Goal: Obtain resource: Obtain resource

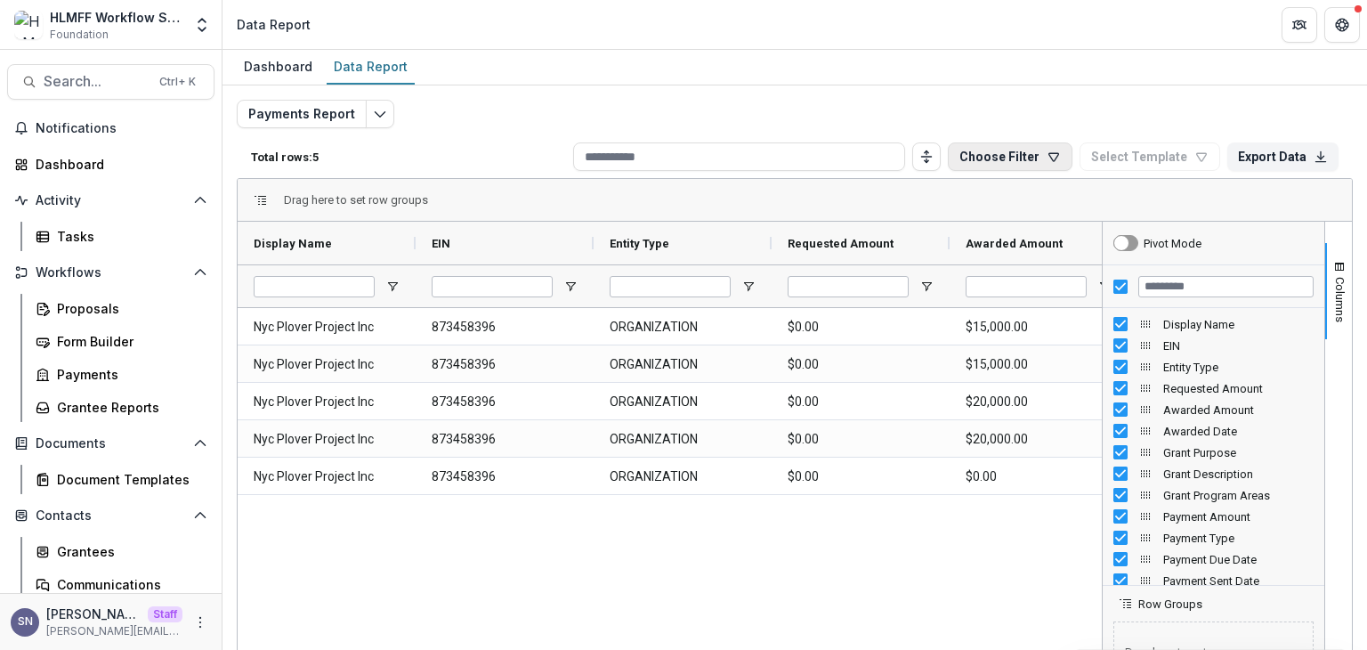
click at [1029, 143] on button "Choose Filter" at bounding box center [1010, 156] width 125 height 28
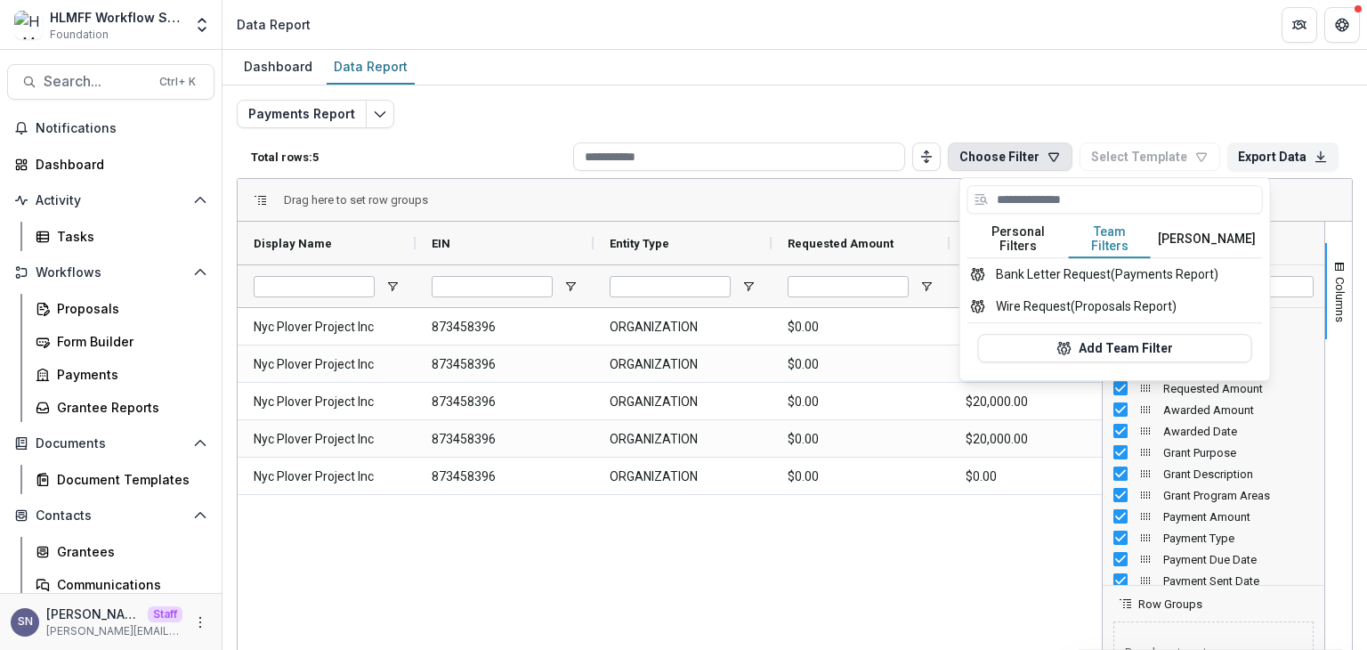
click at [1183, 92] on div "Payments Report Total rows: 5 Choose Filter Personal Filters Team Filters Temel…" at bounding box center [794, 421] width 1144 height 673
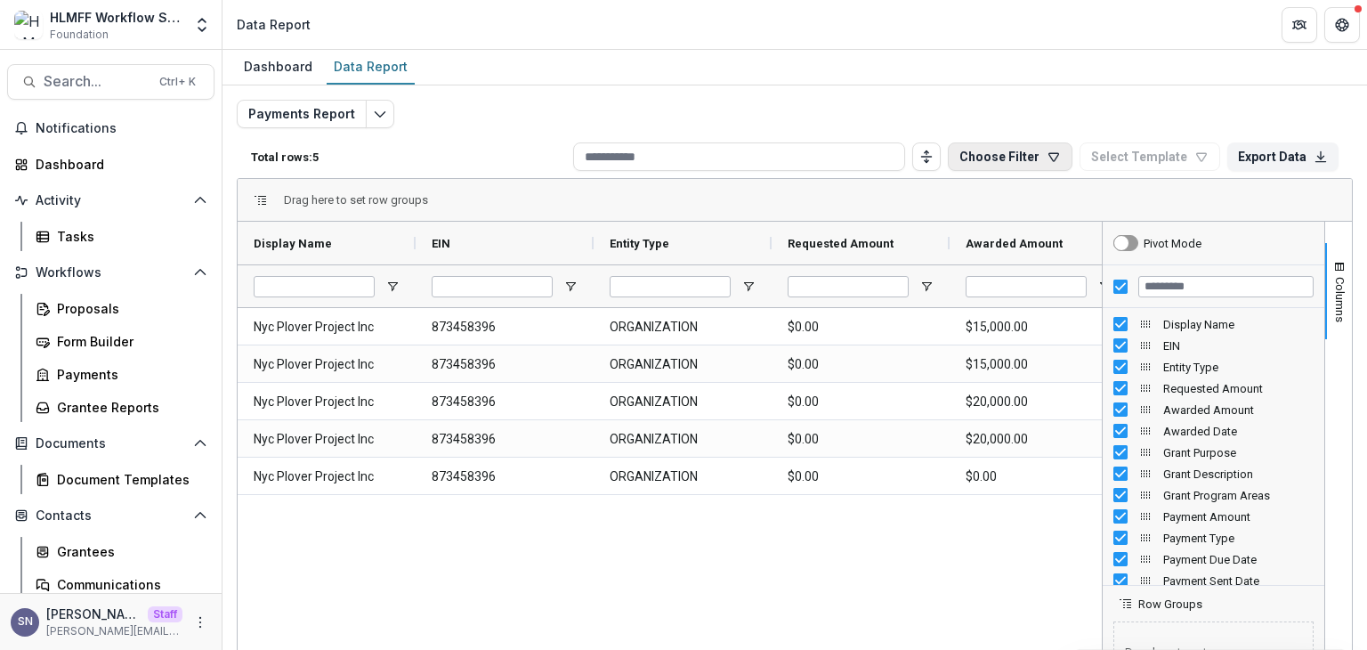
click at [1024, 154] on button "Choose Filter" at bounding box center [1010, 156] width 125 height 28
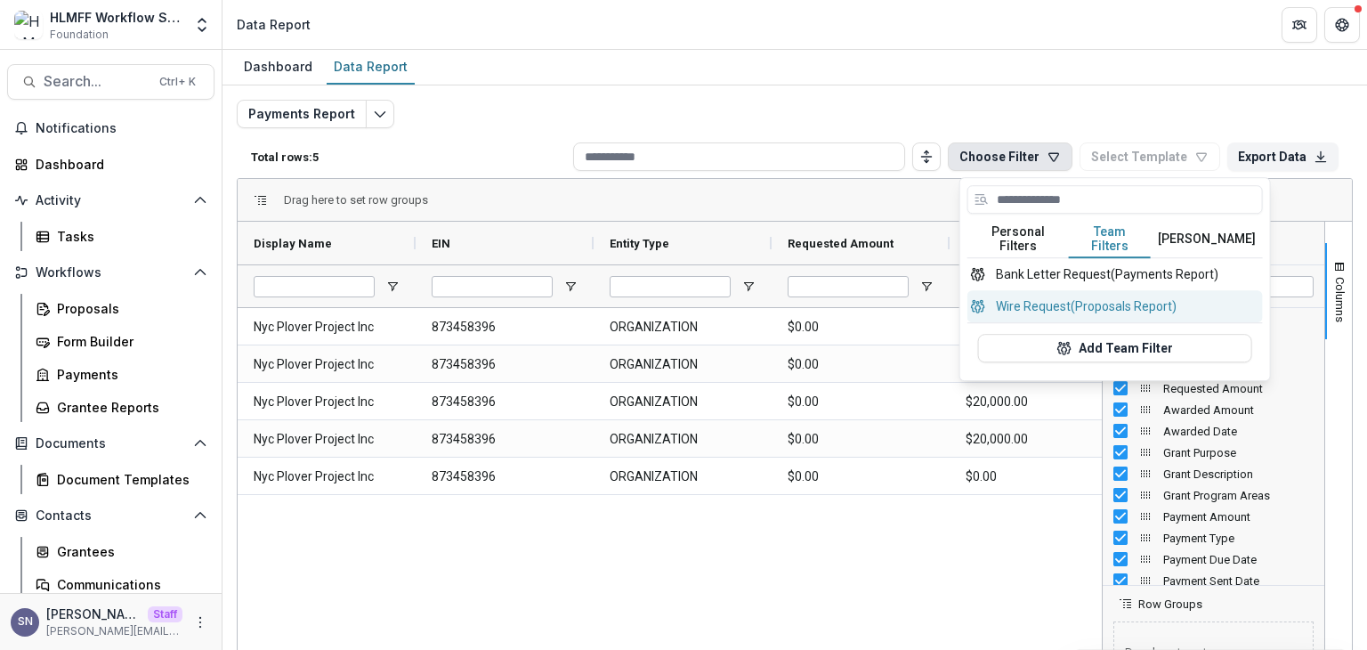
click at [1065, 290] on button "Wire Request (Proposals Report)" at bounding box center [1114, 306] width 295 height 32
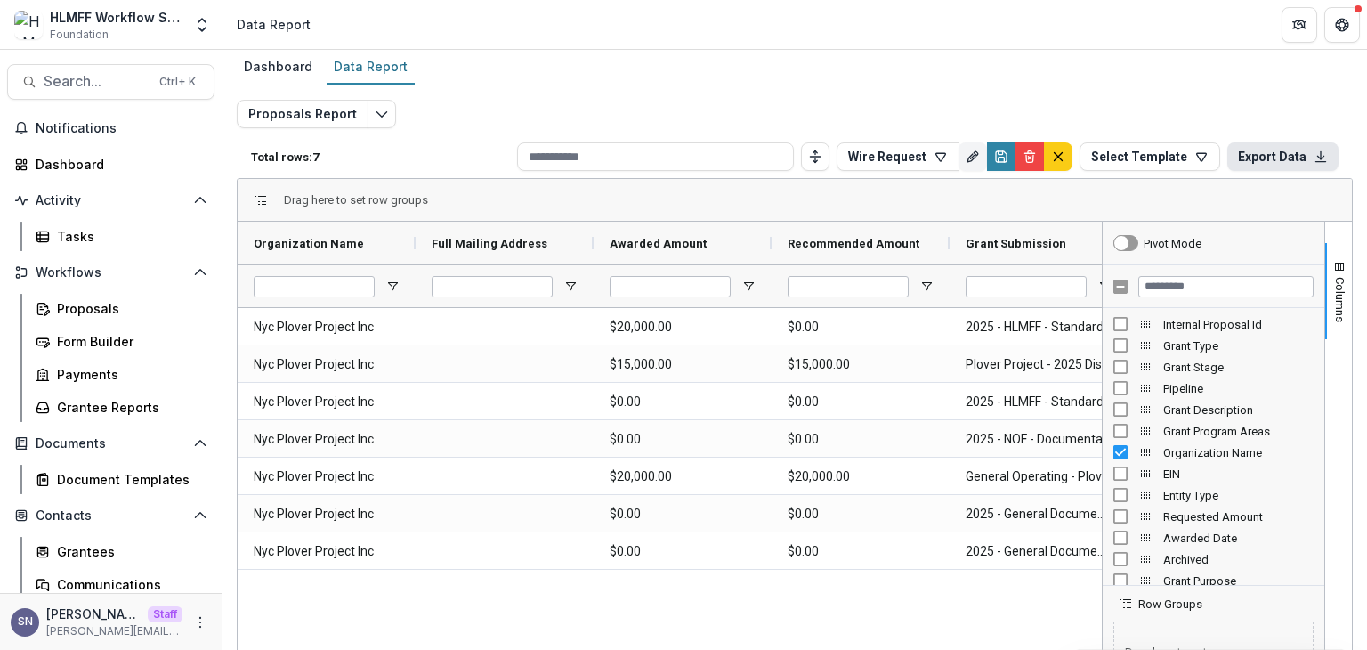
click at [1266, 163] on button "Export Data" at bounding box center [1282, 156] width 111 height 28
click at [1158, 167] on button "Select Template" at bounding box center [1150, 156] width 141 height 28
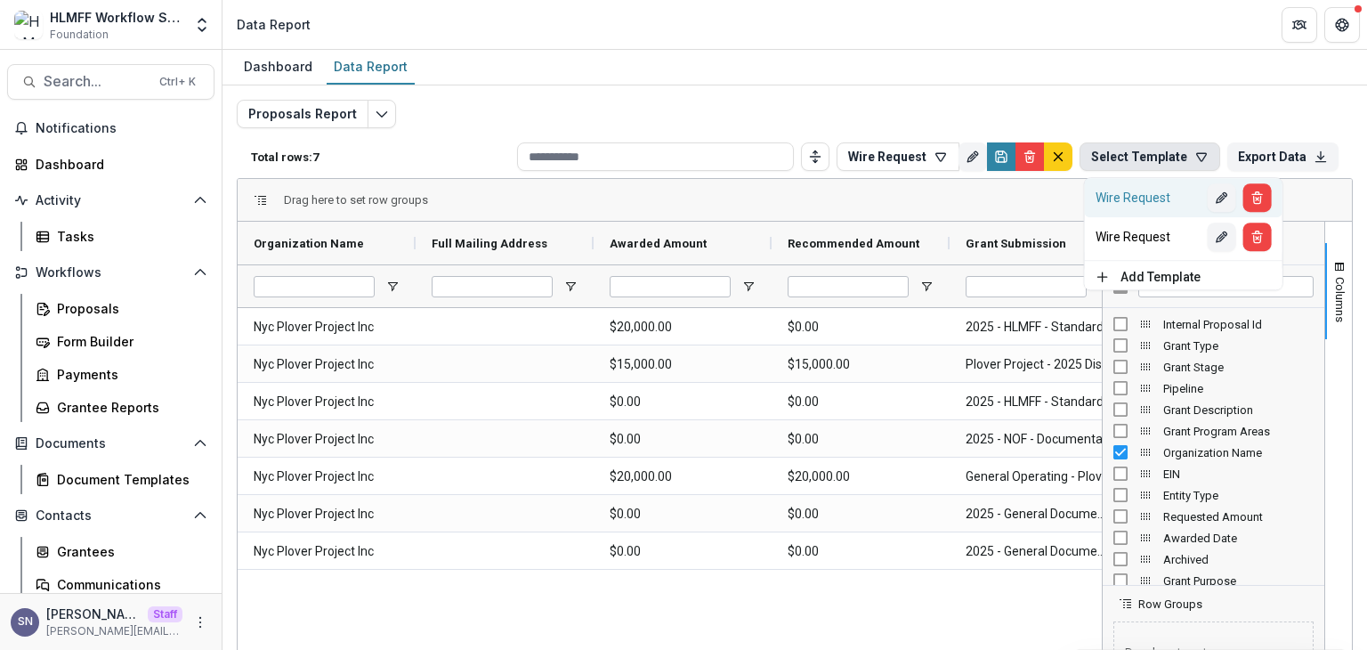
click at [1157, 204] on div "Wire Request" at bounding box center [1152, 197] width 112 height 14
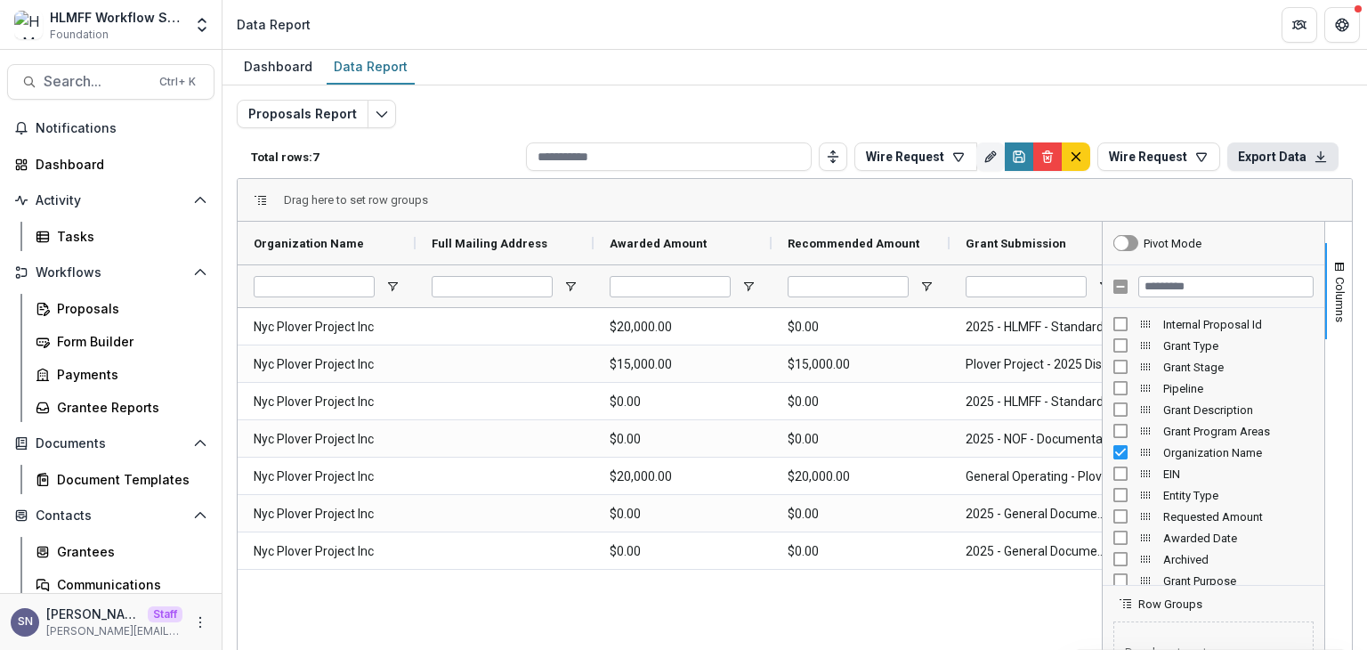
click at [1265, 161] on button "Export Data" at bounding box center [1282, 156] width 111 height 28
click at [1267, 219] on button "Generate PDF" at bounding box center [1290, 218] width 125 height 25
click at [1151, 142] on button "Wire Request" at bounding box center [1158, 156] width 123 height 28
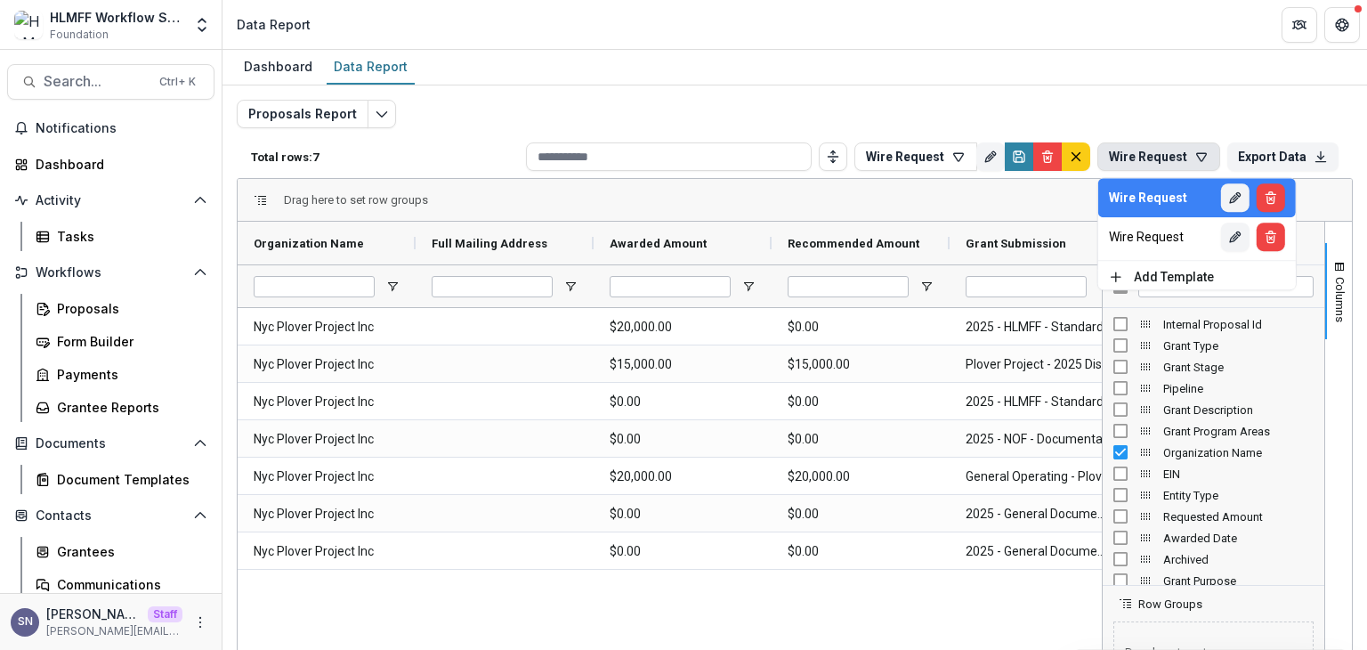
click at [1185, 113] on div "Proposals Report Total rows: 7 Wire Request Personal Filters Team Filters Temel…" at bounding box center [795, 429] width 1116 height 659
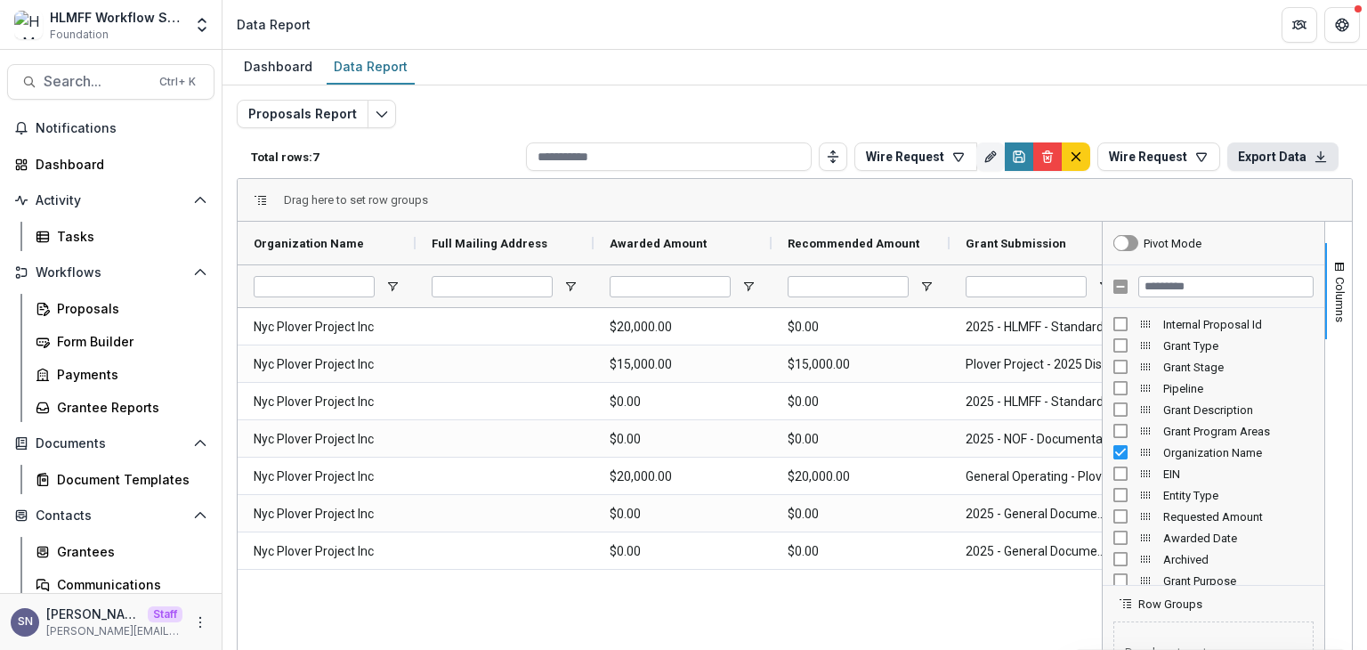
click at [1261, 154] on button "Export Data" at bounding box center [1282, 156] width 111 height 28
click at [1278, 213] on button "Generate PDF" at bounding box center [1290, 218] width 125 height 25
click at [928, 156] on button "Wire Request" at bounding box center [915, 156] width 123 height 28
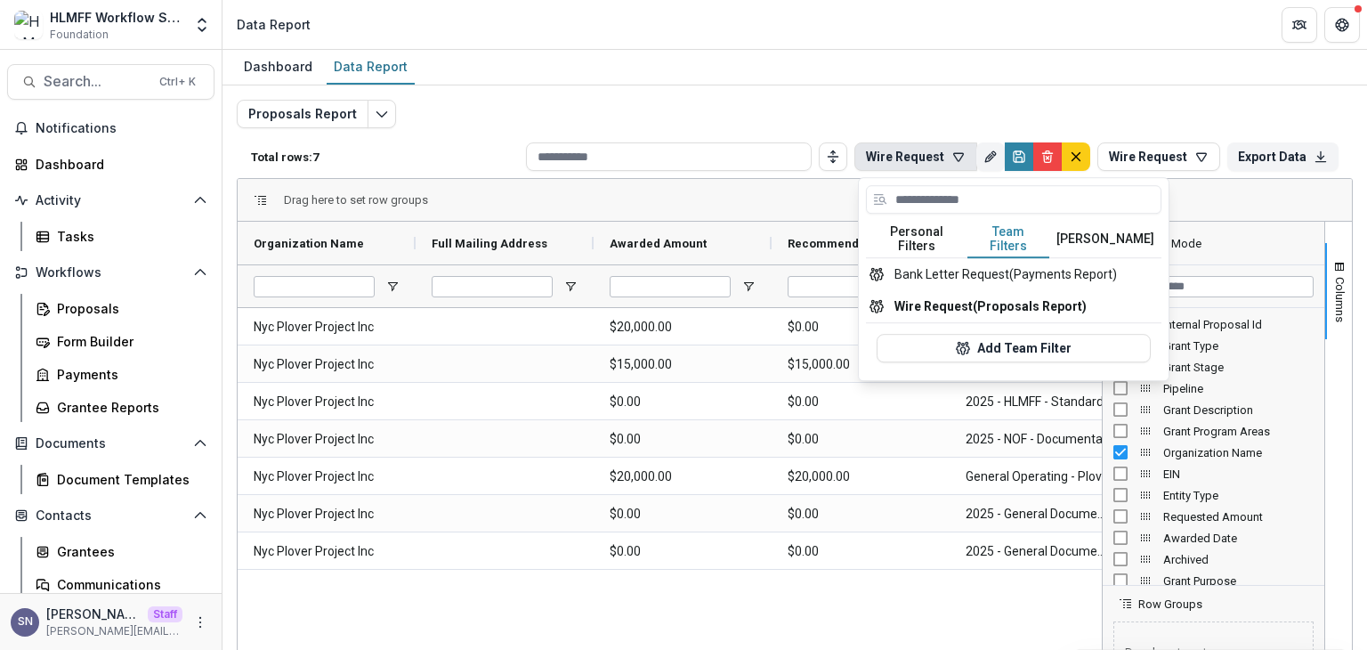
click at [1012, 232] on button "Team Filters" at bounding box center [1008, 239] width 82 height 37
click at [960, 269] on button "Bank Letter Request (Payments Report)" at bounding box center [1013, 274] width 295 height 32
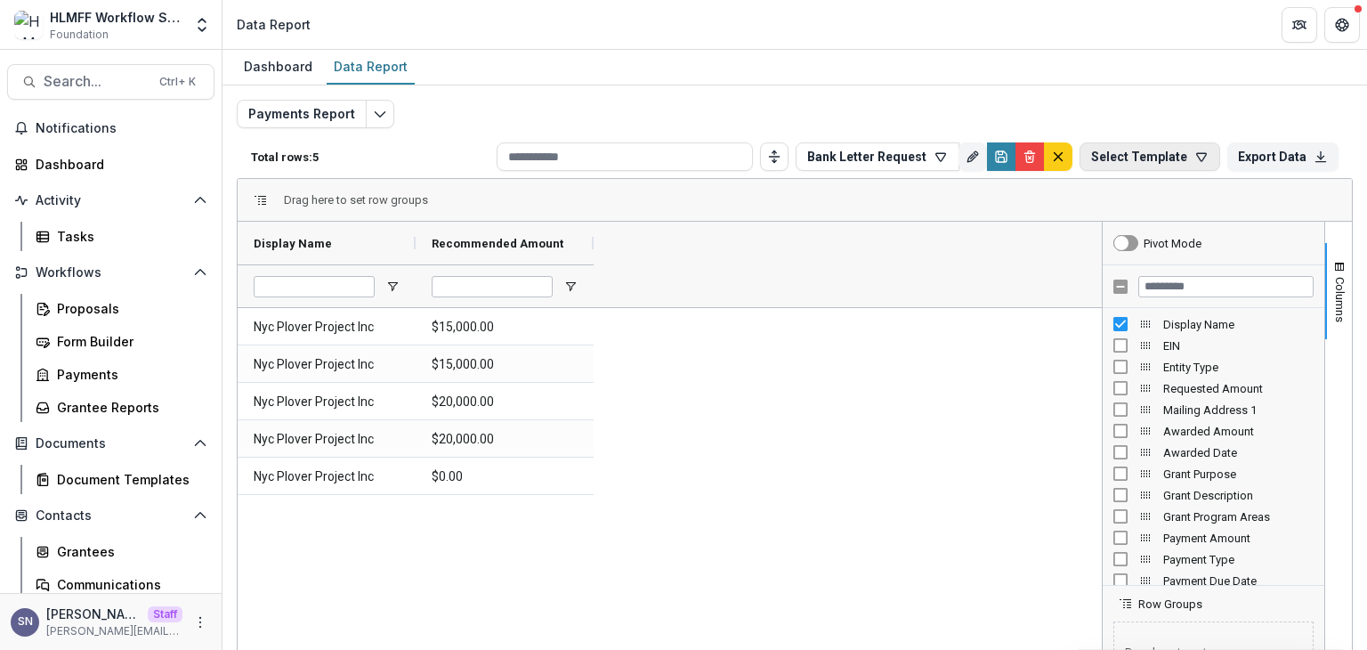
click at [1140, 158] on button "Select Template" at bounding box center [1150, 156] width 141 height 28
click at [1168, 104] on div "Payments Report Total rows: 5 Bank Letter Request Personal Filters Team Filters…" at bounding box center [795, 429] width 1116 height 659
click at [844, 156] on button "Bank Letter Request" at bounding box center [878, 156] width 164 height 28
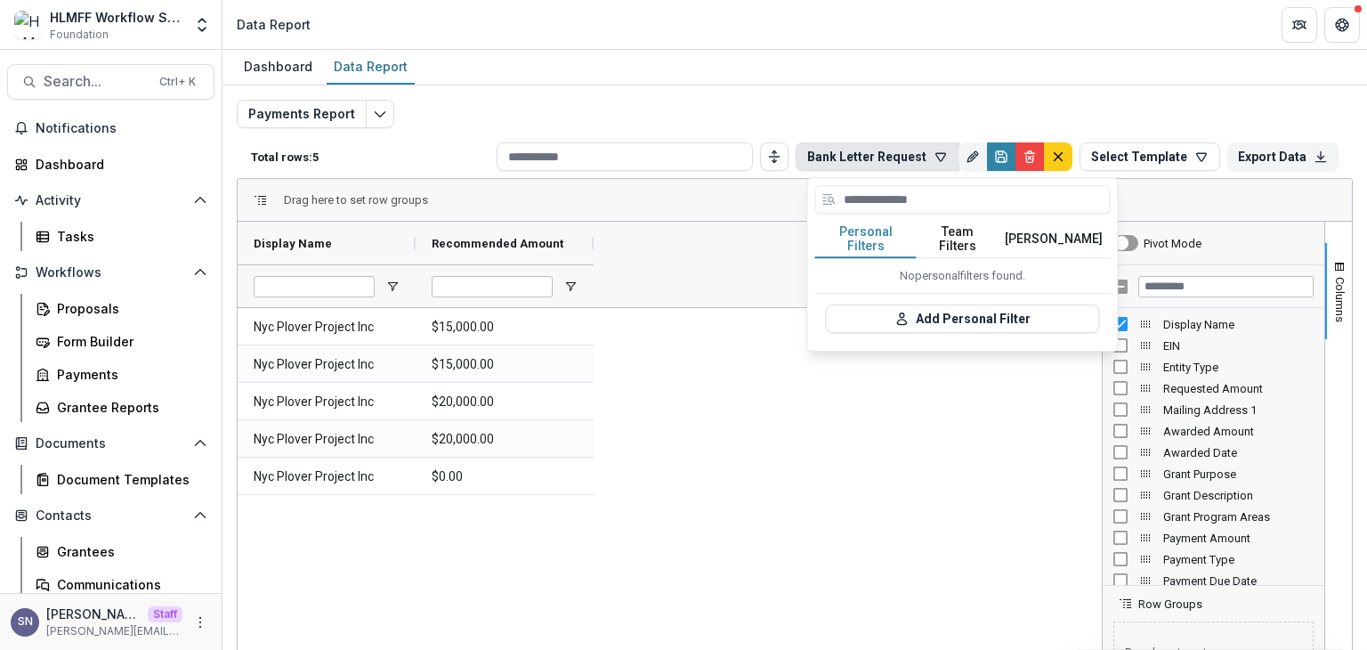
click at [964, 237] on button "Team Filters" at bounding box center [958, 239] width 82 height 37
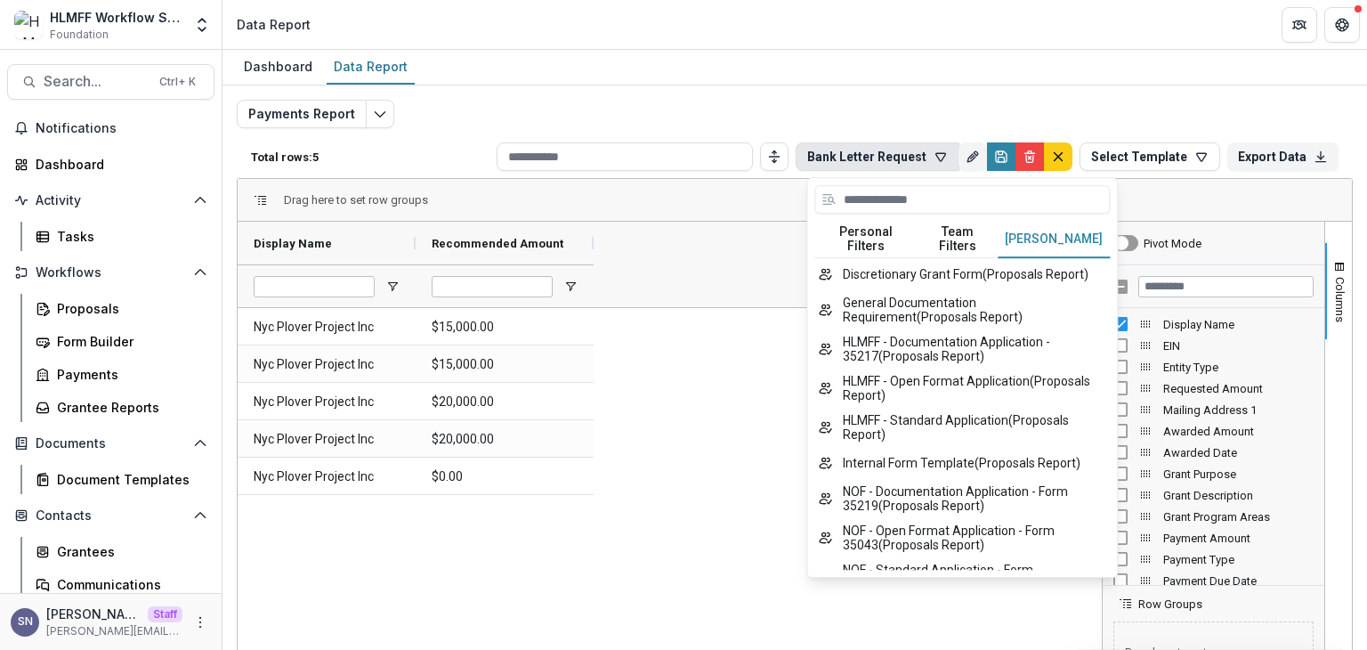
click at [1036, 230] on button "[PERSON_NAME]" at bounding box center [1054, 239] width 112 height 37
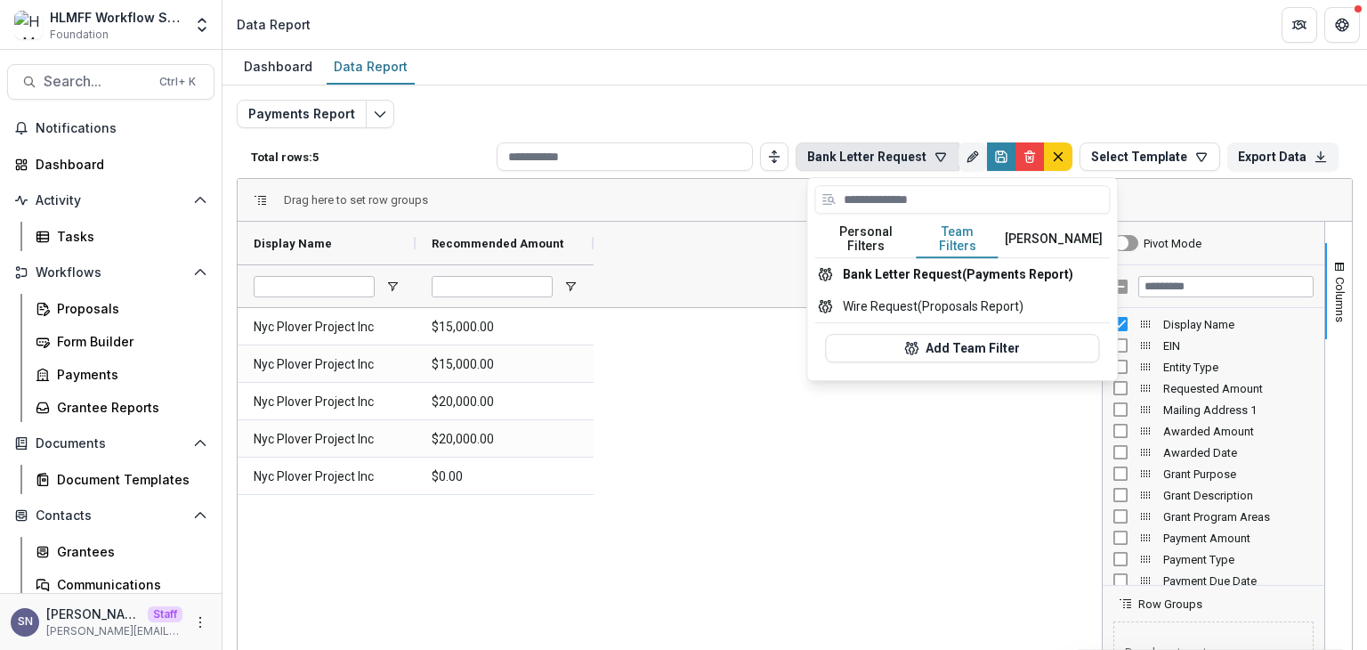
click at [947, 235] on button "Team Filters" at bounding box center [958, 239] width 82 height 37
click at [932, 290] on button "Wire Request (Proposals Report)" at bounding box center [961, 306] width 295 height 32
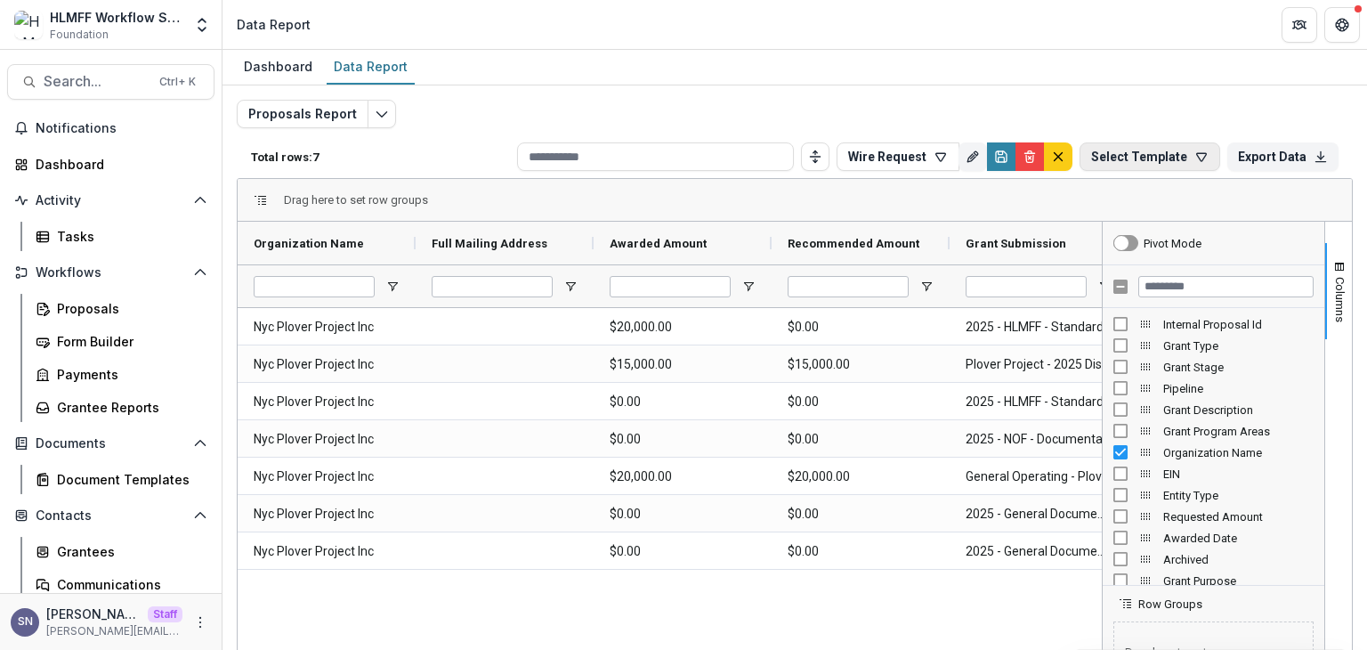
click at [1171, 157] on button "Select Template" at bounding box center [1150, 156] width 141 height 28
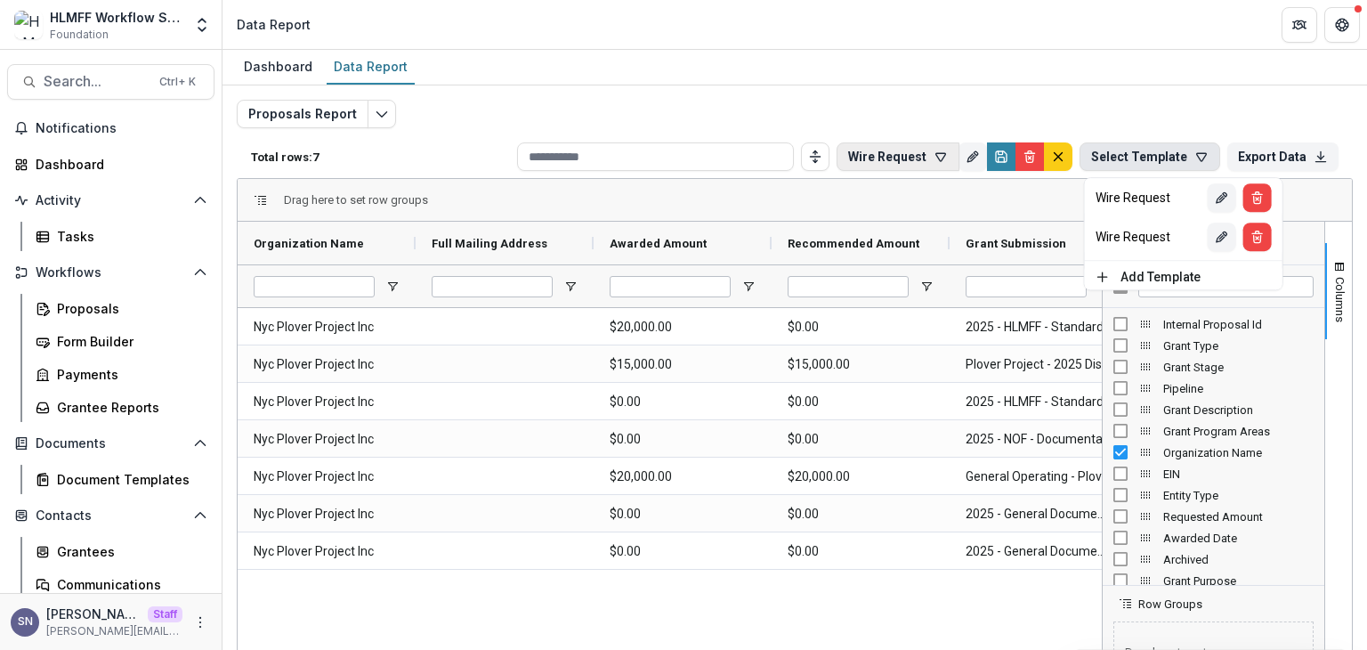
click at [890, 164] on button "Wire Request" at bounding box center [898, 156] width 123 height 28
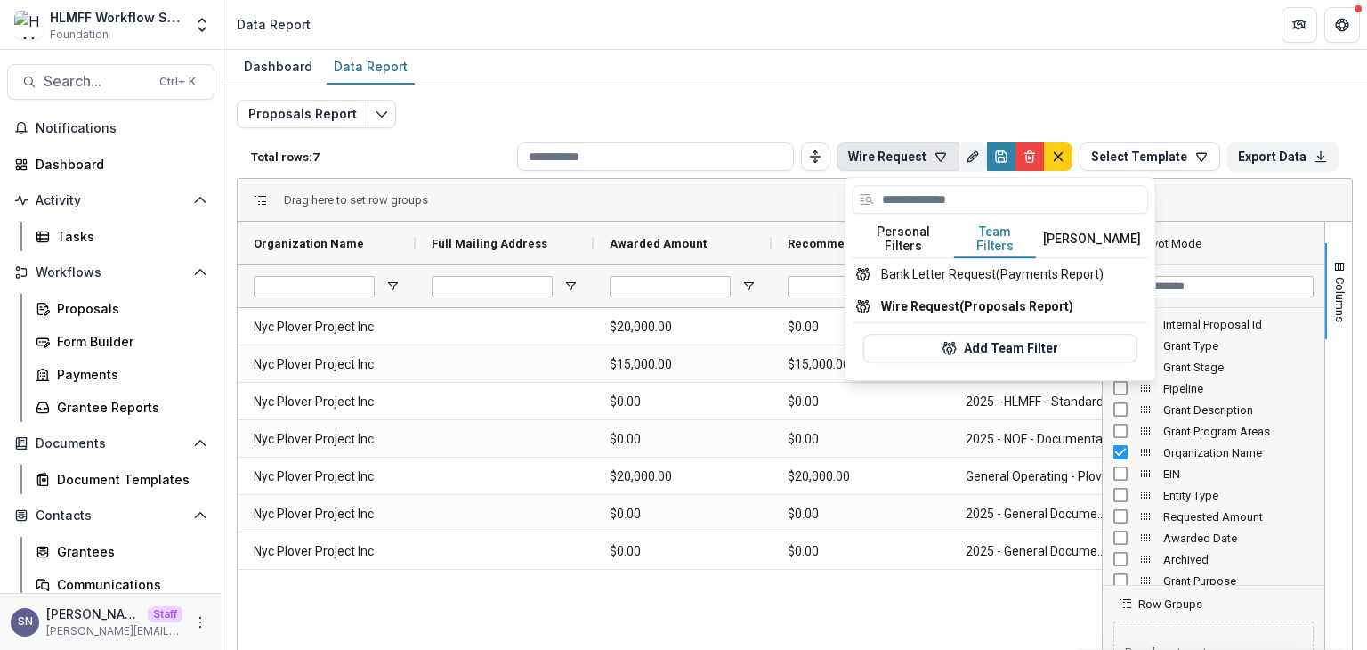
click at [984, 225] on button "Team Filters" at bounding box center [995, 239] width 82 height 37
click at [960, 258] on button "Bank Letter Request (Payments Report)" at bounding box center [1000, 274] width 295 height 32
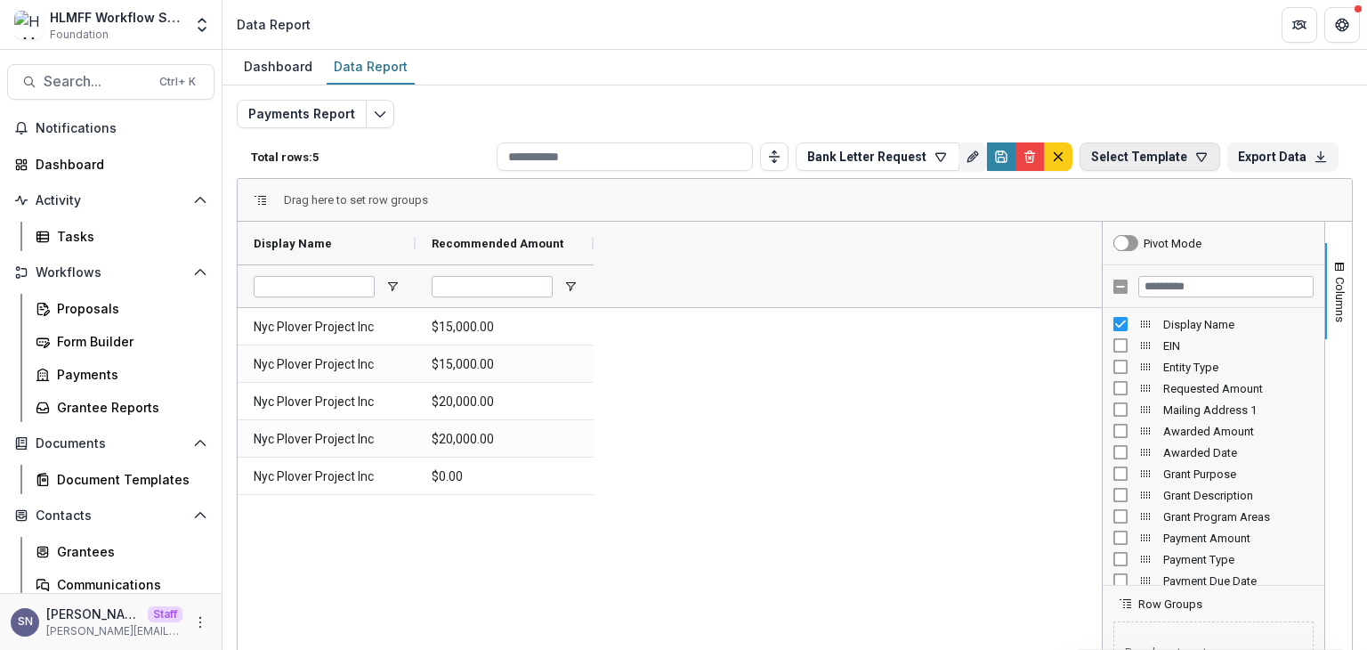
click at [1132, 168] on button "Select Template" at bounding box center [1150, 156] width 141 height 28
click at [1138, 190] on div "Bank Letter Request" at bounding box center [1153, 197] width 115 height 14
click at [1100, 158] on button "Bank Letter Request" at bounding box center [1138, 156] width 164 height 28
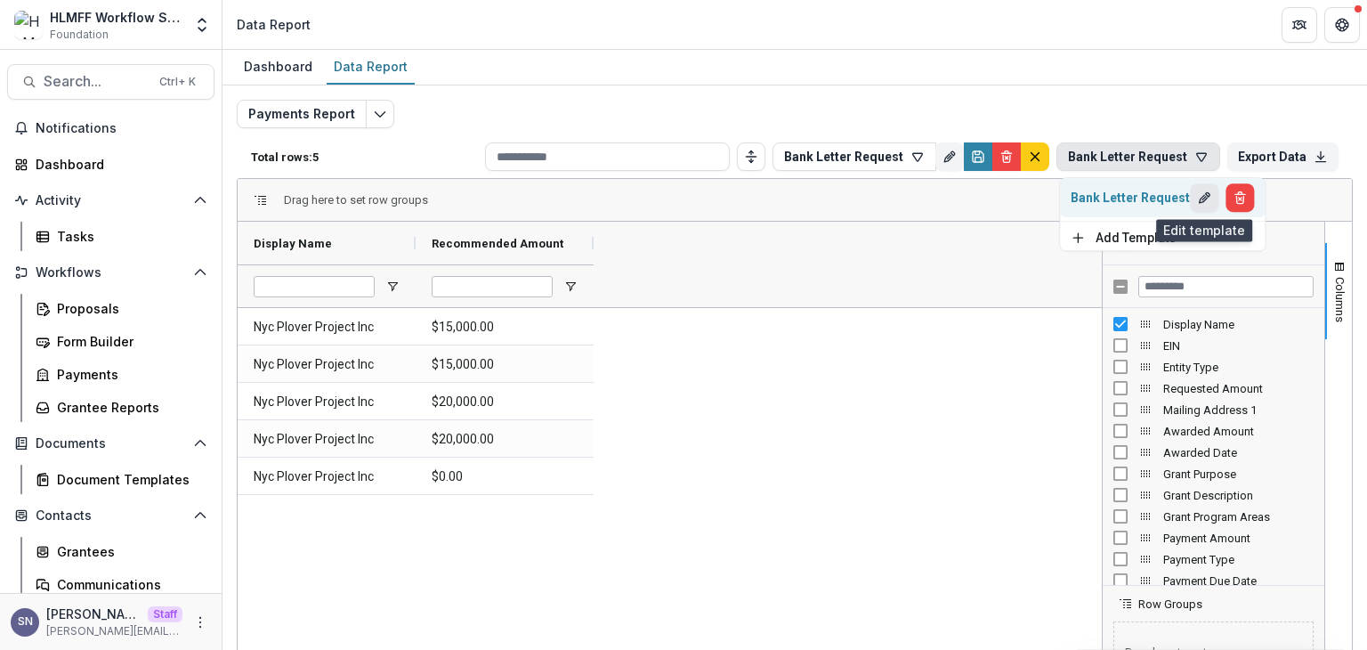
click at [1193, 189] on button "Edit" at bounding box center [1204, 197] width 28 height 28
click at [1117, 159] on button "Bank Letter Request" at bounding box center [1138, 156] width 164 height 28
click at [1199, 194] on icon "Edit" at bounding box center [1204, 197] width 14 height 14
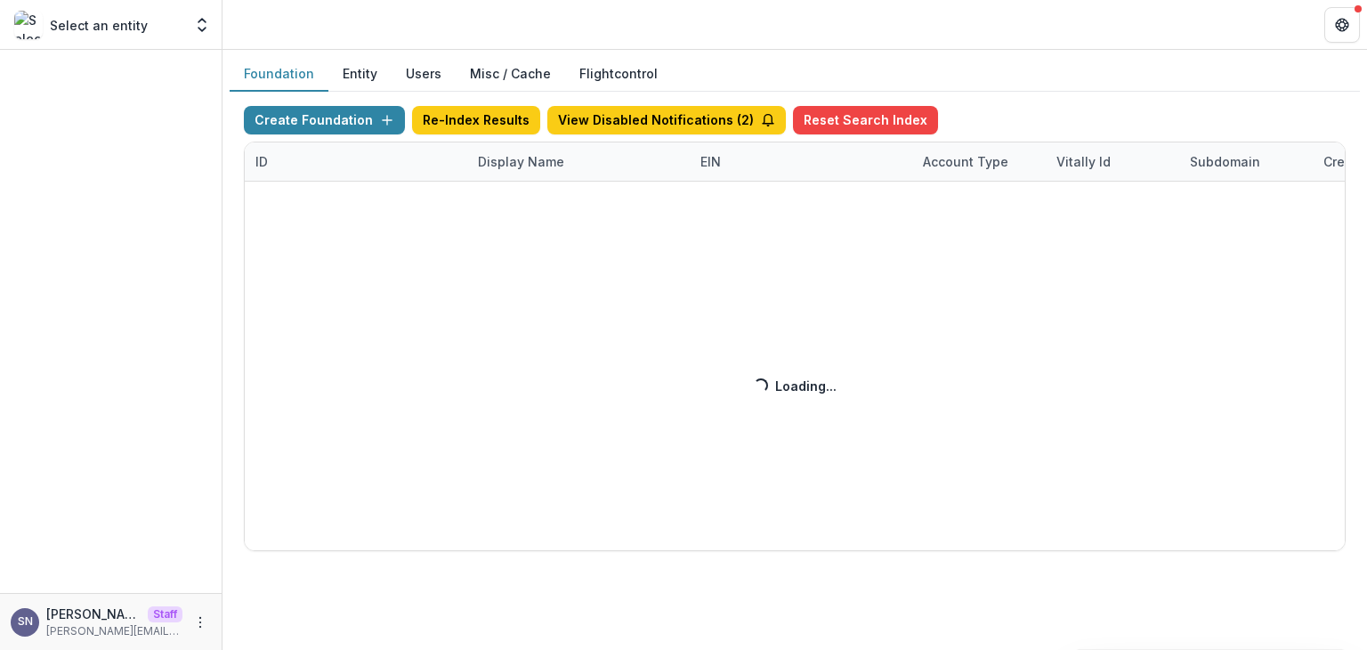
click at [497, 163] on div "Create Foundation Re-Index Results View Disabled Notifications ( 2 ) Reset Sear…" at bounding box center [795, 328] width 1102 height 445
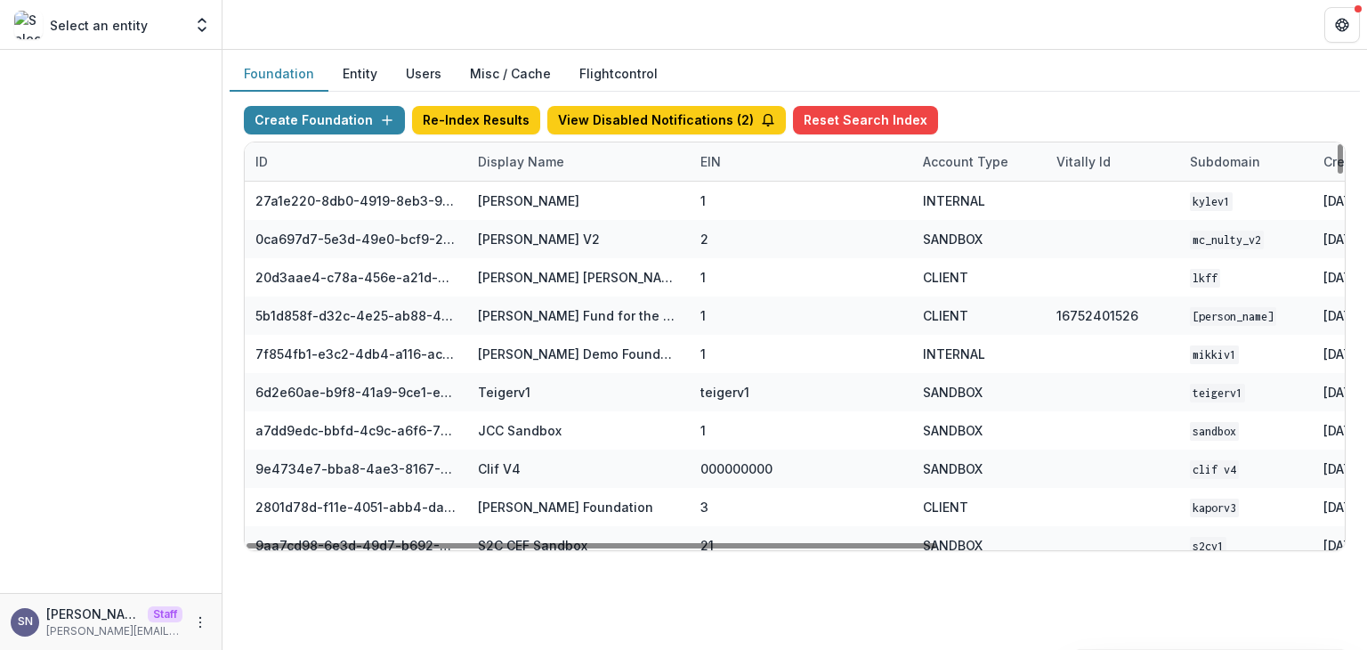
click at [497, 163] on div "Display Name" at bounding box center [521, 161] width 108 height 19
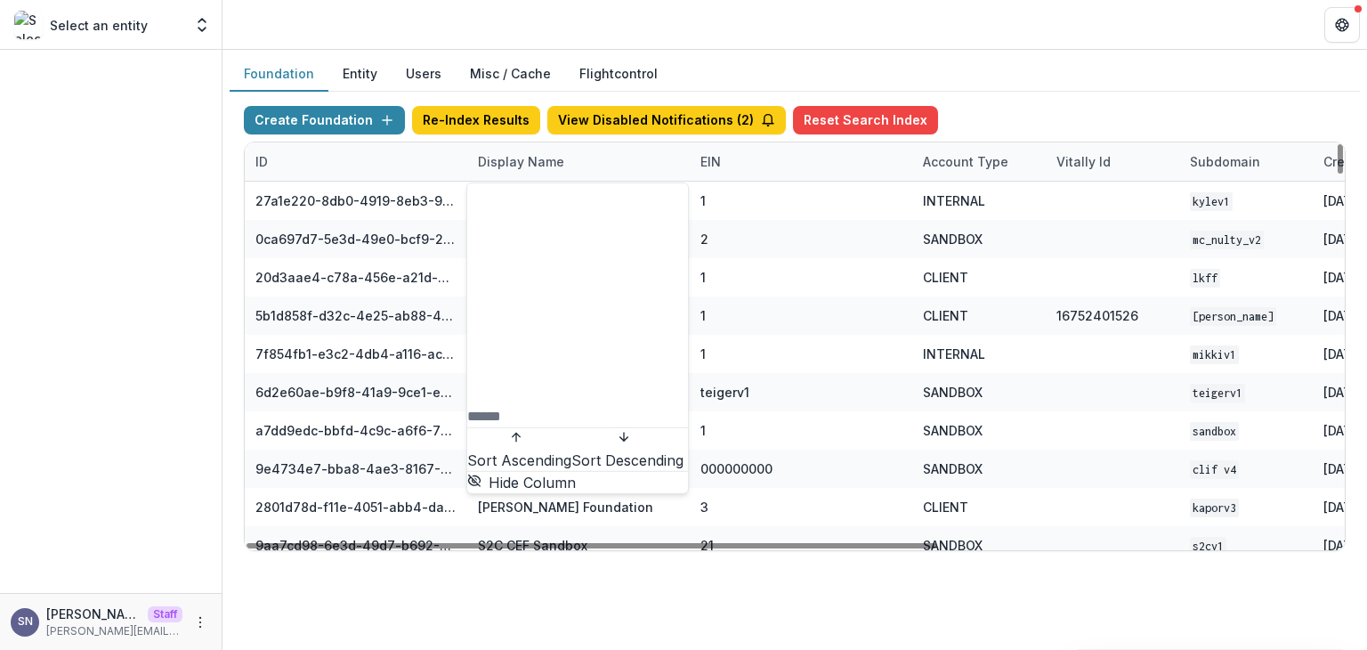
click at [501, 406] on input at bounding box center [538, 416] width 142 height 21
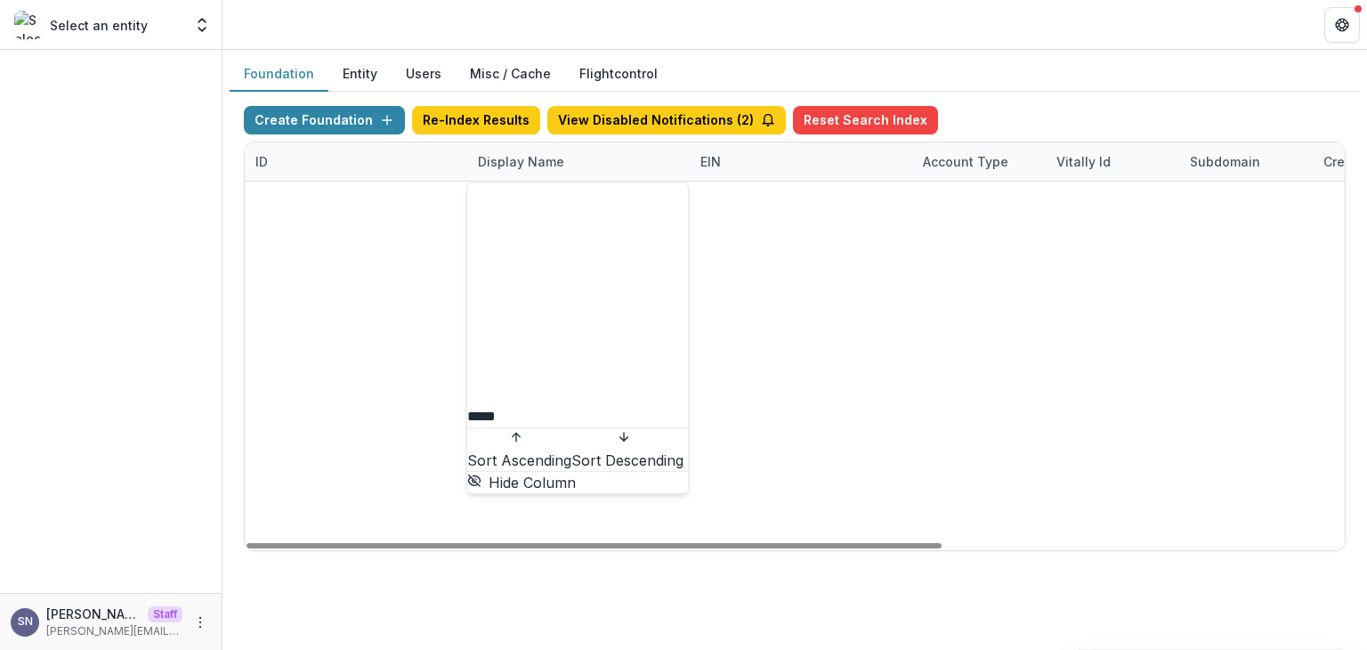
type input "*****"
click at [495, 182] on div "c45f2811-eac9-463d-a5dc-f7971380a9c1 HLMFF Workflow Sandbox 000000000 SANDBOX H…" at bounding box center [795, 182] width 1100 height 0
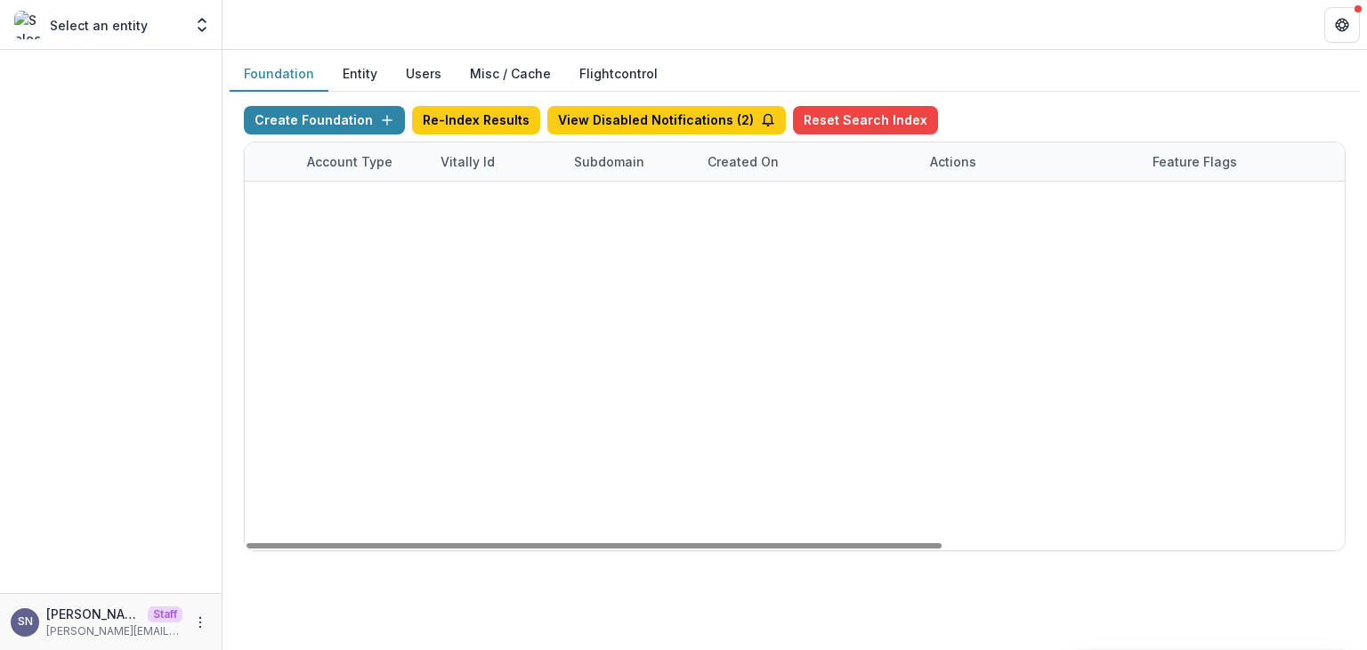
scroll to position [0, 635]
click at [1182, 192] on button "Feature Flags" at bounding box center [1188, 201] width 108 height 28
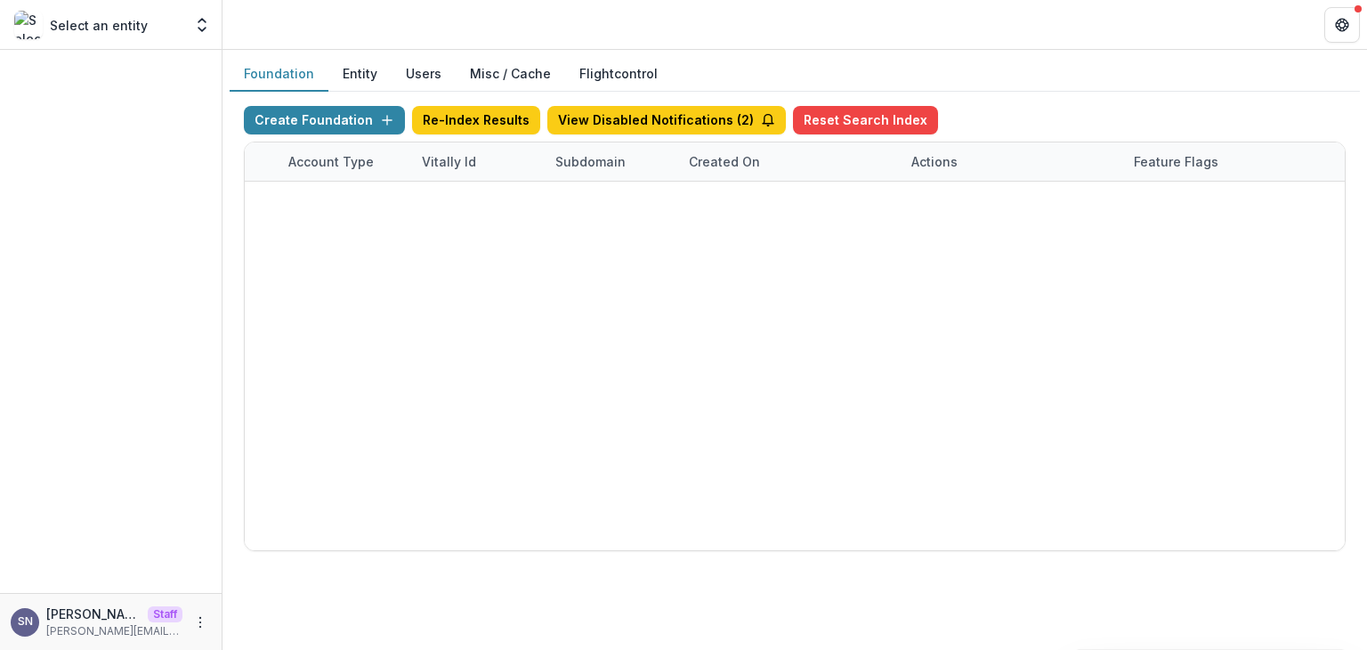
scroll to position [0, 0]
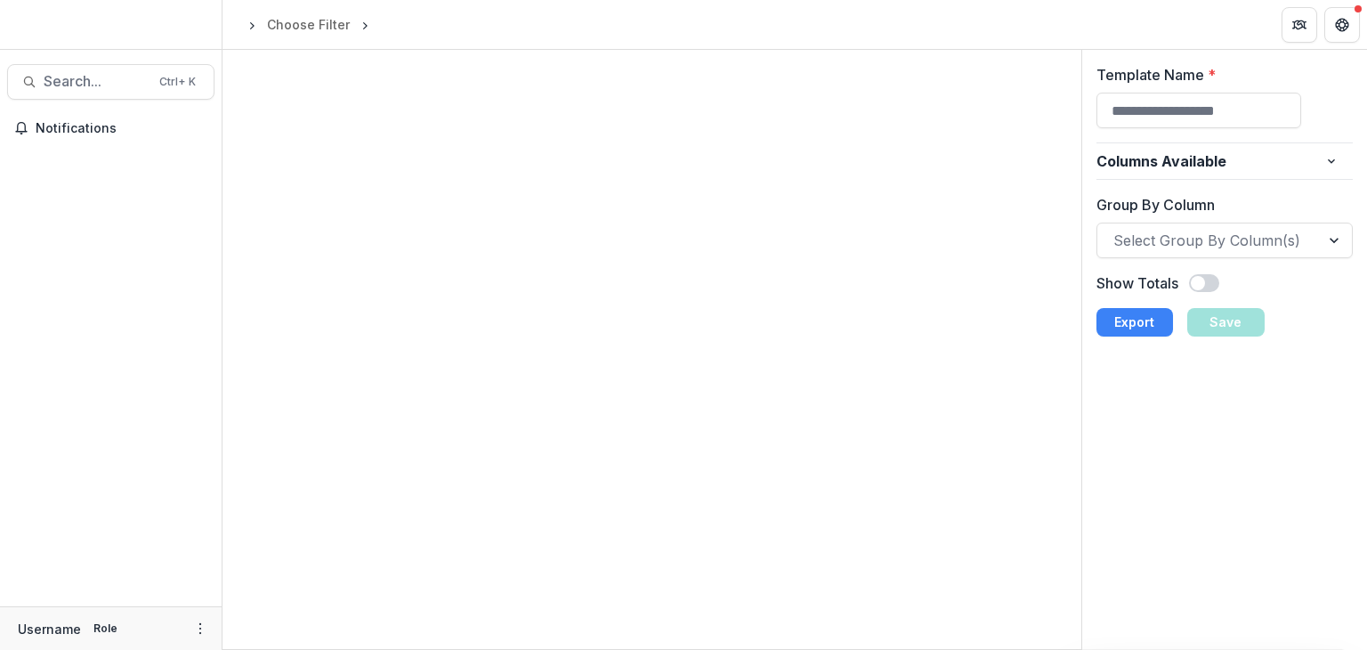
type input "**********"
